Goal: Task Accomplishment & Management: Manage account settings

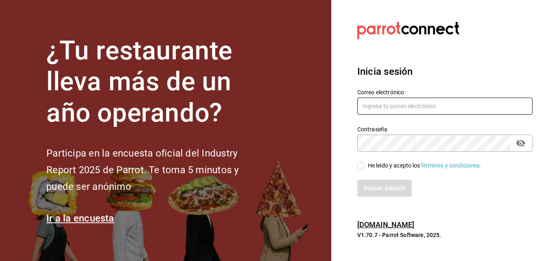
type input "christianjosegm17@gmail.com"
click at [358, 167] on input "He leído y acepto los Términos y condiciones." at bounding box center [361, 165] width 7 height 7
checkbox input "true"
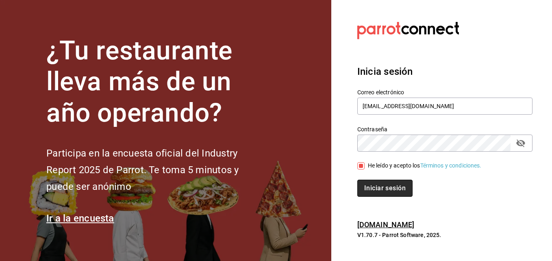
click at [374, 186] on button "Iniciar sesión" at bounding box center [385, 188] width 55 height 17
